Goal: Connect with others: Share content

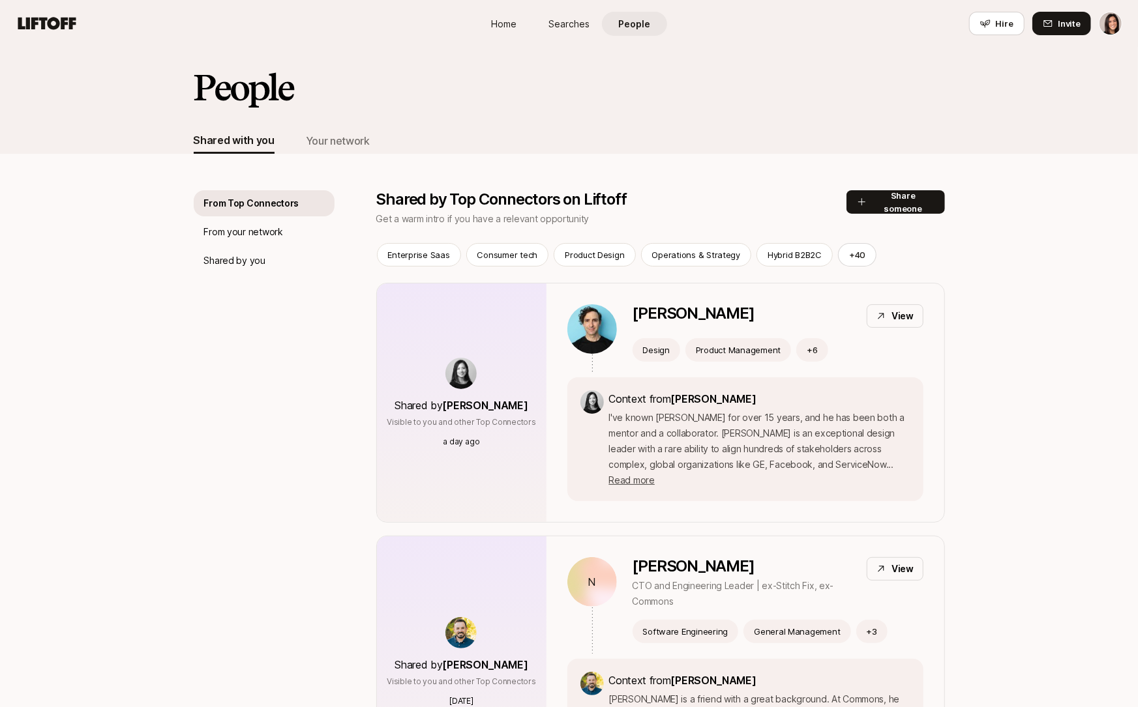
click at [501, 12] on link "Home" at bounding box center [503, 24] width 65 height 24
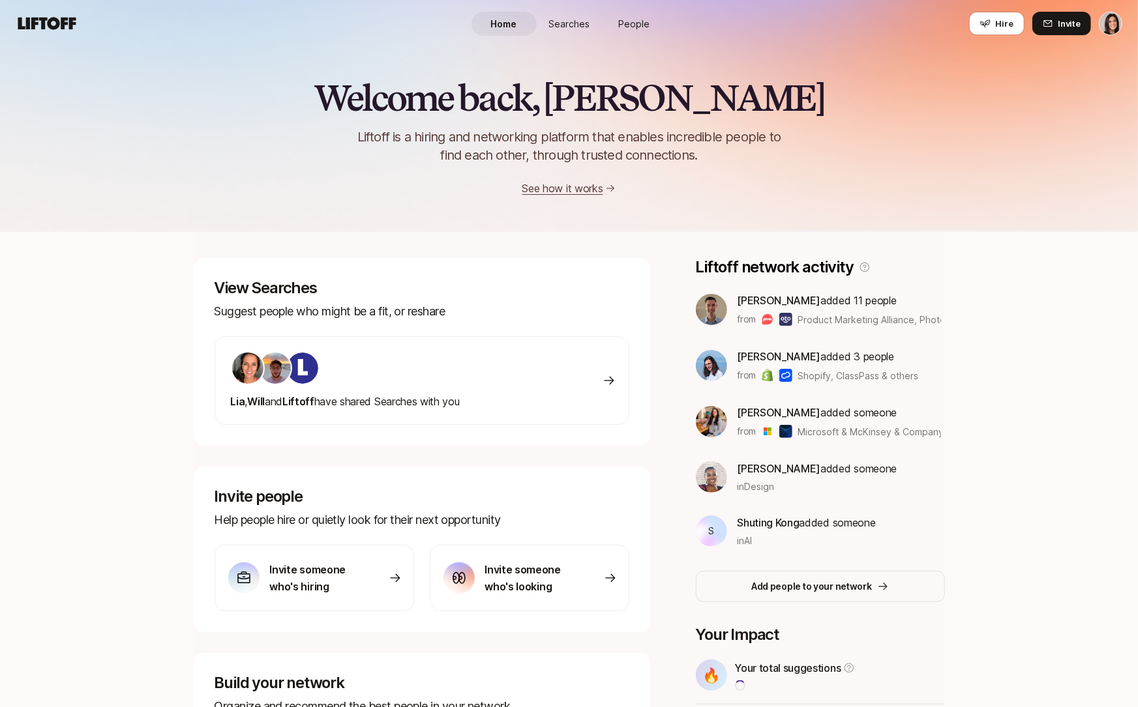
click at [581, 37] on div "Home Searches People Hire" at bounding box center [569, 23] width 196 height 47
click at [578, 28] on span "Searches" at bounding box center [568, 24] width 41 height 14
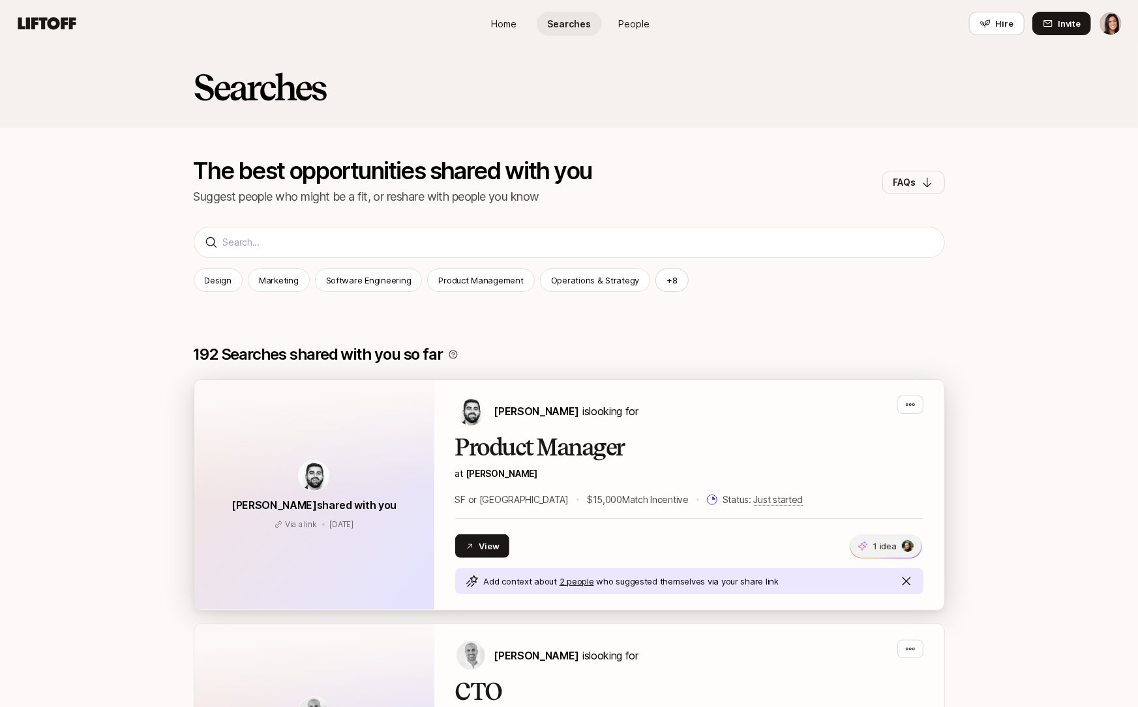
click at [888, 553] on span "1 idea" at bounding box center [885, 546] width 71 height 23
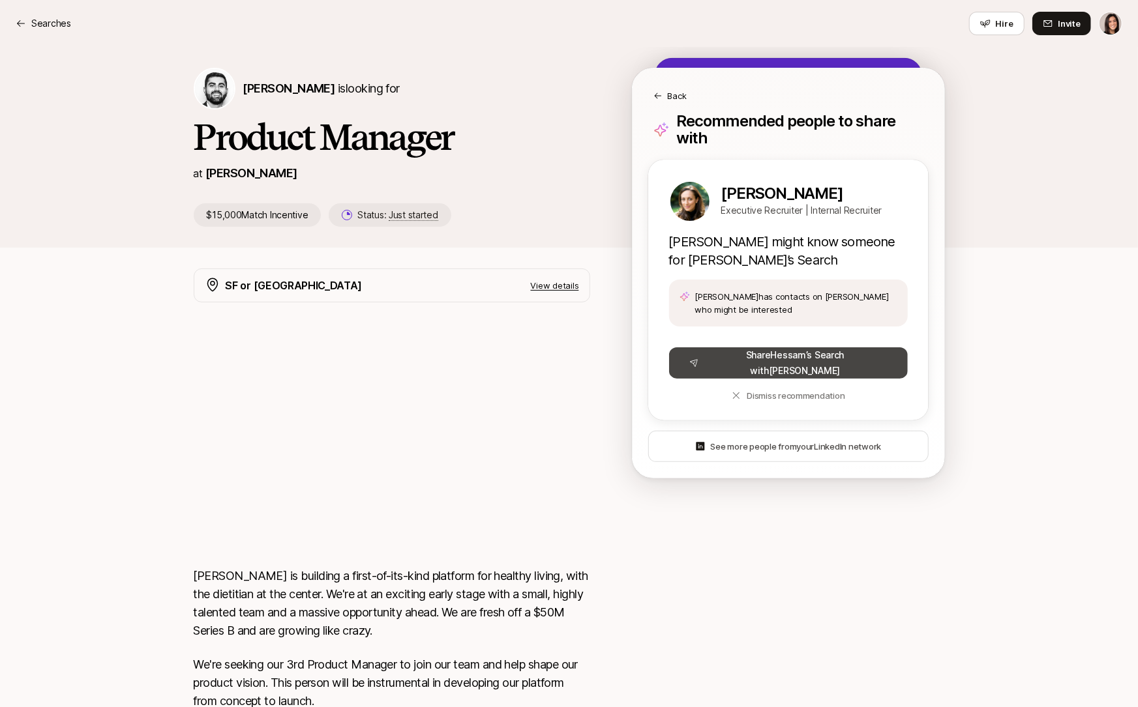
click at [866, 364] on button "[PERSON_NAME] ’s Search with [PERSON_NAME]" at bounding box center [787, 362] width 239 height 31
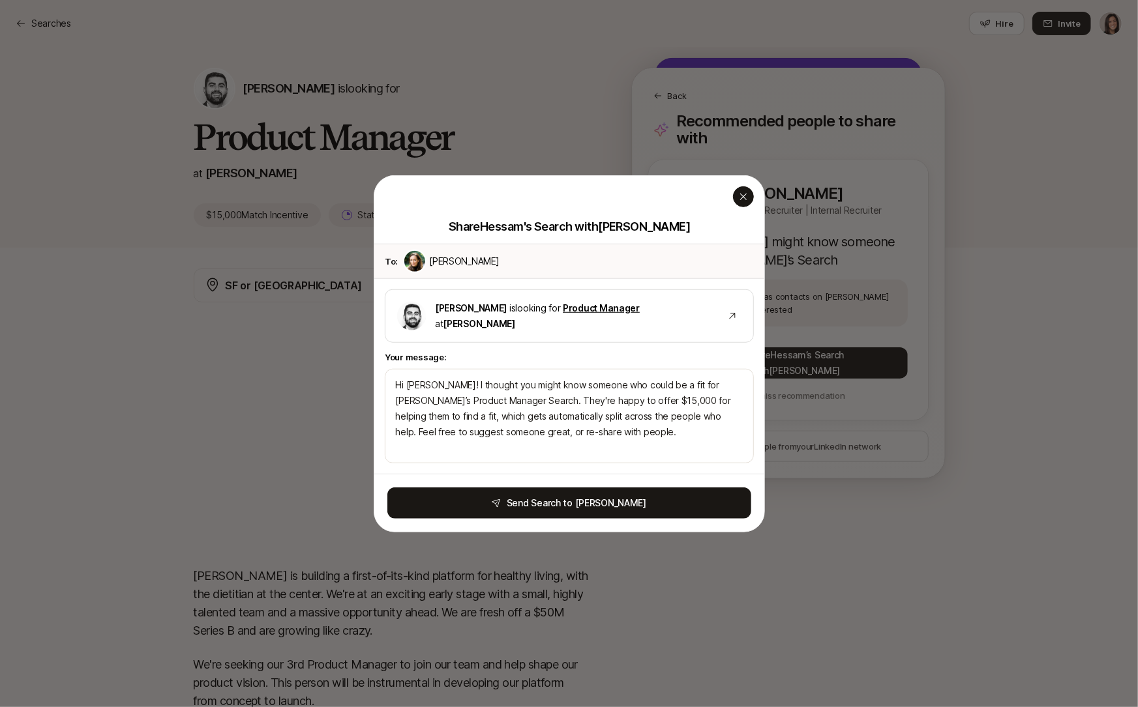
click at [751, 201] on div "button" at bounding box center [743, 196] width 21 height 21
type textarea "x"
type textarea "Hi [PERSON_NAME]! I thought you might know someone who could be a fit for [PERS…"
